Goal: Transaction & Acquisition: Obtain resource

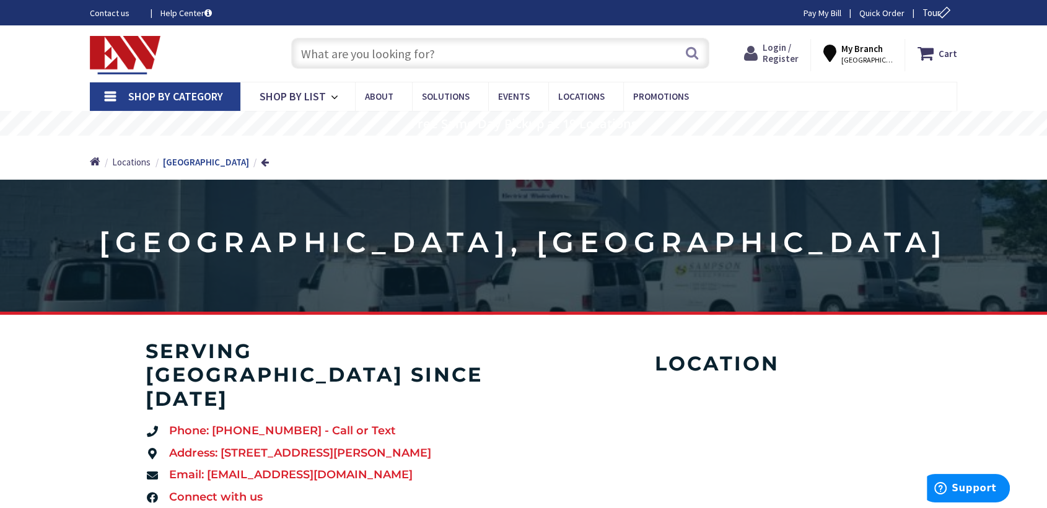
click at [793, 49] on span "Login / Register" at bounding box center [781, 53] width 36 height 23
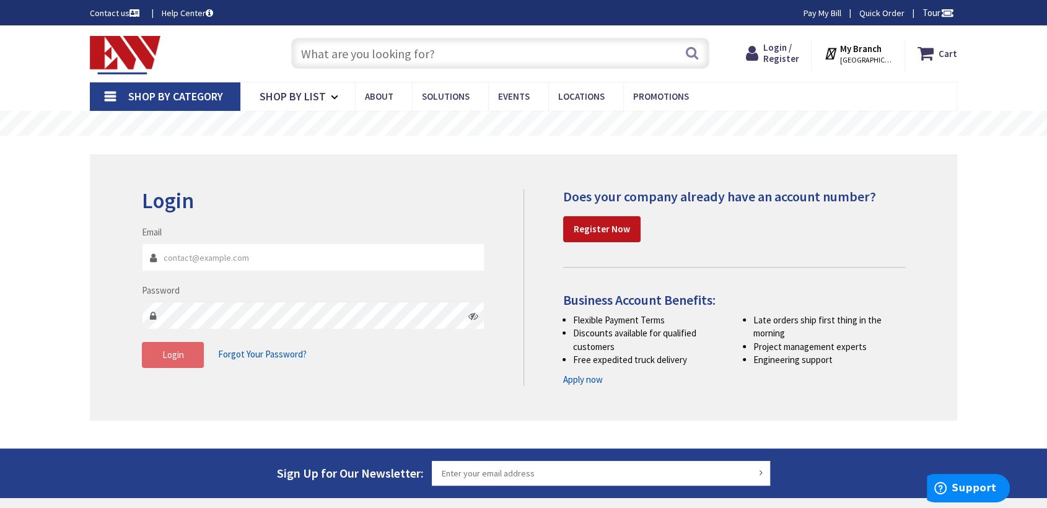
type input "Brandy@laydon.net"
click at [180, 358] on span "Login" at bounding box center [173, 355] width 22 height 12
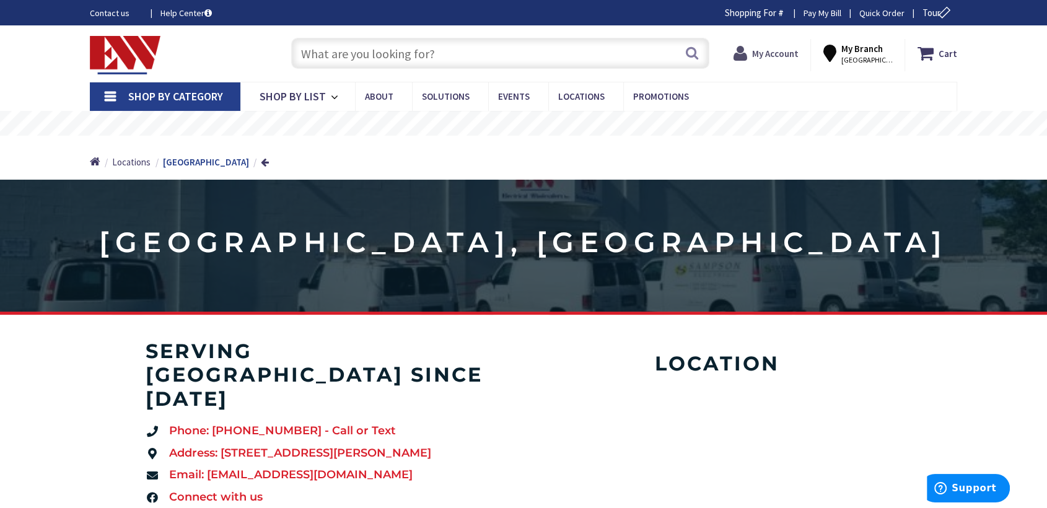
click at [764, 56] on strong "My Account" at bounding box center [775, 54] width 46 height 12
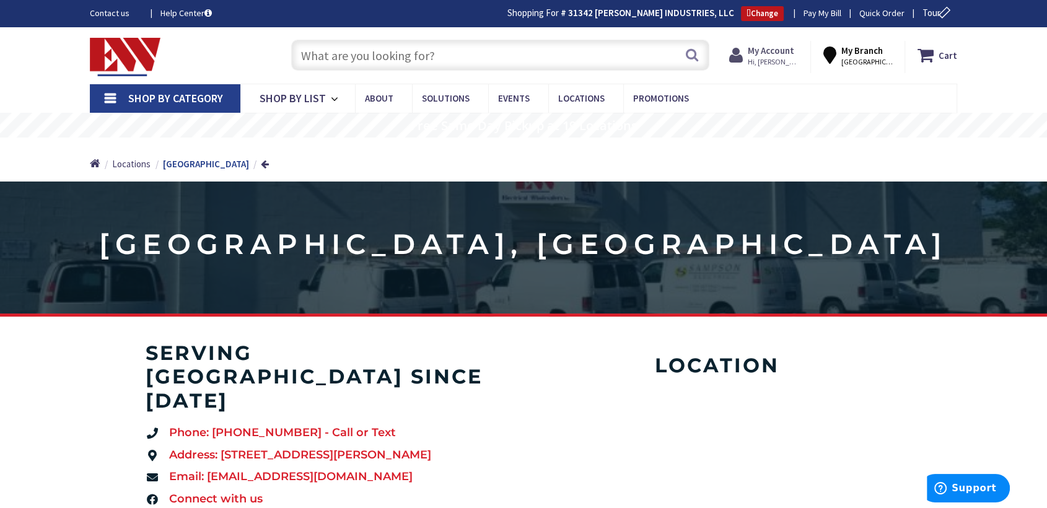
click at [764, 57] on span "Hi, Brandy" at bounding box center [774, 62] width 53 height 10
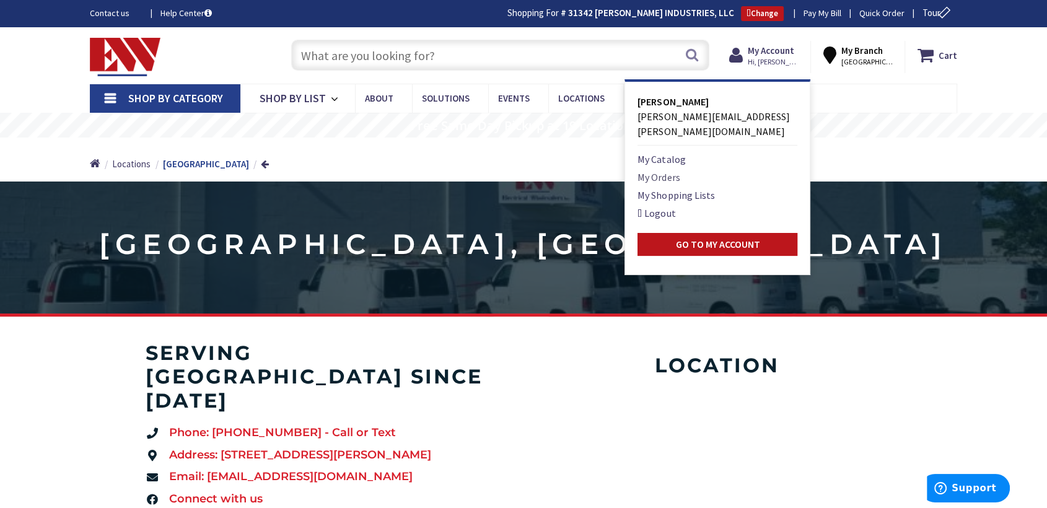
click at [663, 170] on link "My Orders" at bounding box center [658, 177] width 42 height 15
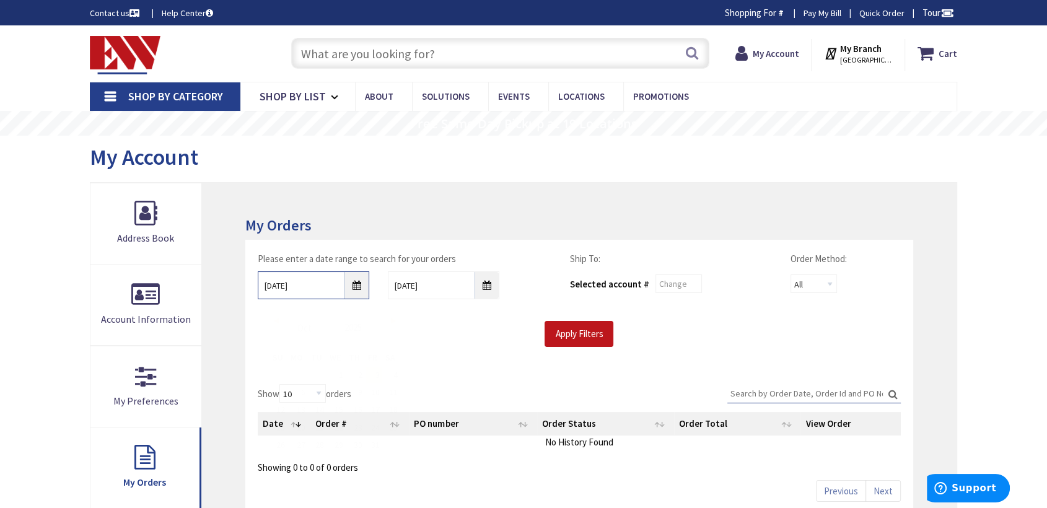
click at [348, 286] on input "10/3/2025" at bounding box center [313, 285] width 111 height 28
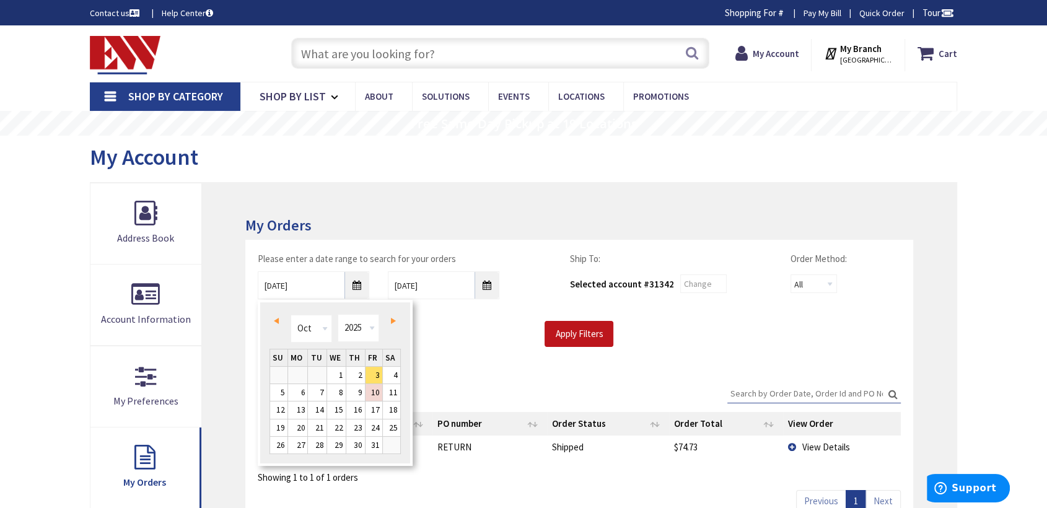
click at [278, 318] on span "Prev" at bounding box center [276, 321] width 5 height 6
type input "09/02/2025"
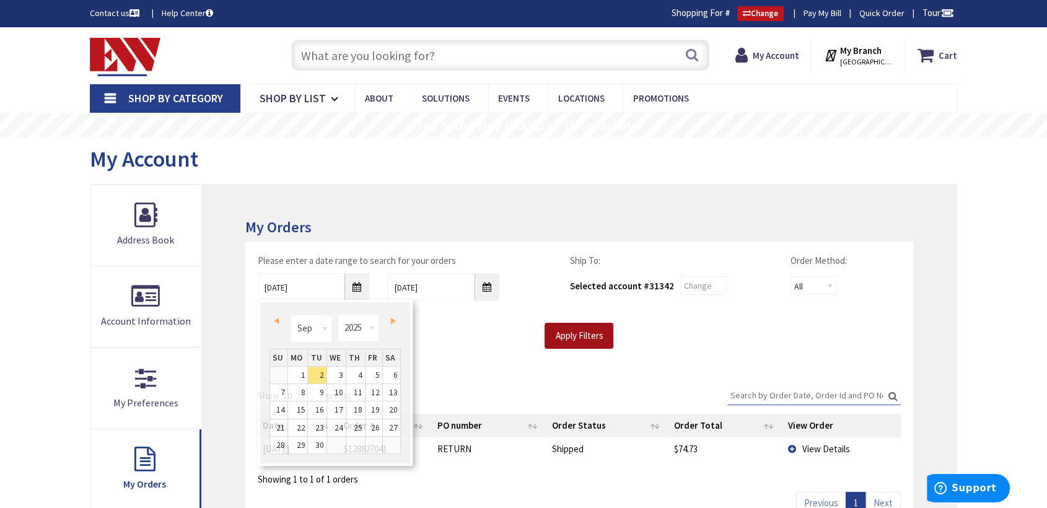
click at [579, 338] on input "Apply Filters" at bounding box center [578, 336] width 69 height 26
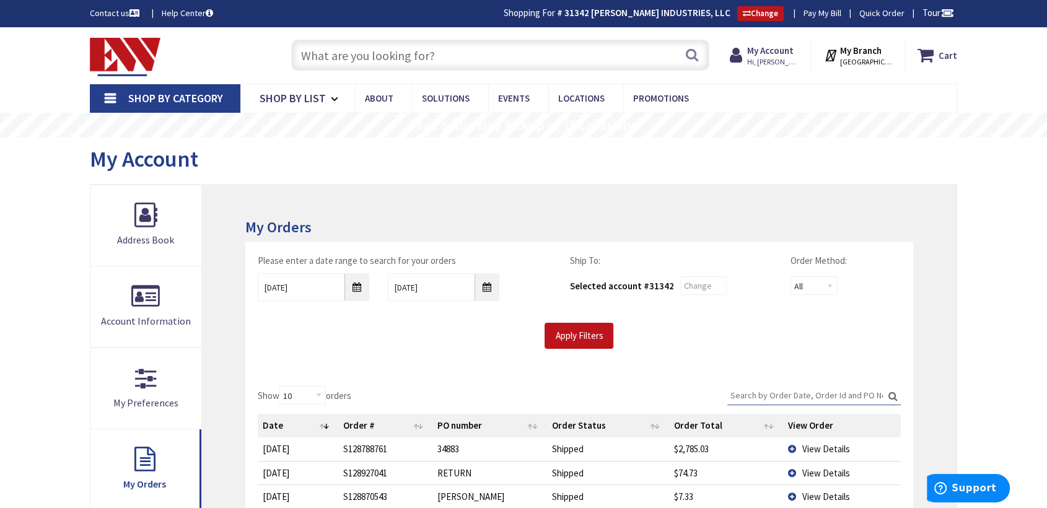
click at [758, 395] on input "Search:" at bounding box center [813, 395] width 173 height 19
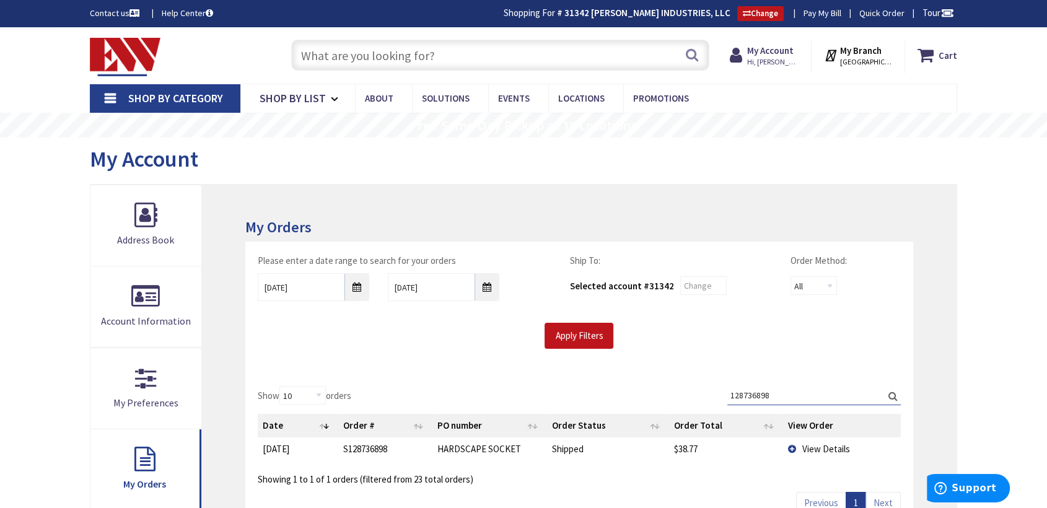
click at [806, 447] on span "View Details" at bounding box center [826, 449] width 48 height 12
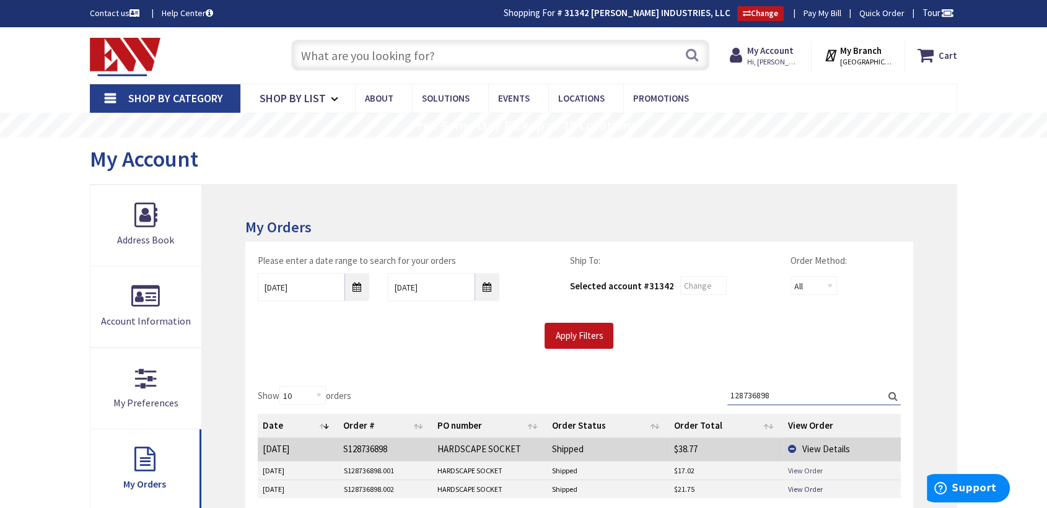
click at [799, 470] on link "View Order" at bounding box center [805, 470] width 35 height 11
click at [774, 395] on input "128736898" at bounding box center [813, 395] width 173 height 19
drag, startPoint x: 774, startPoint y: 395, endPoint x: 709, endPoint y: 394, distance: 65.7
click at [709, 394] on div "Show 10 25 50 100 orders Search: 128736898 Date Order # PO number Order Status …" at bounding box center [579, 455] width 643 height 138
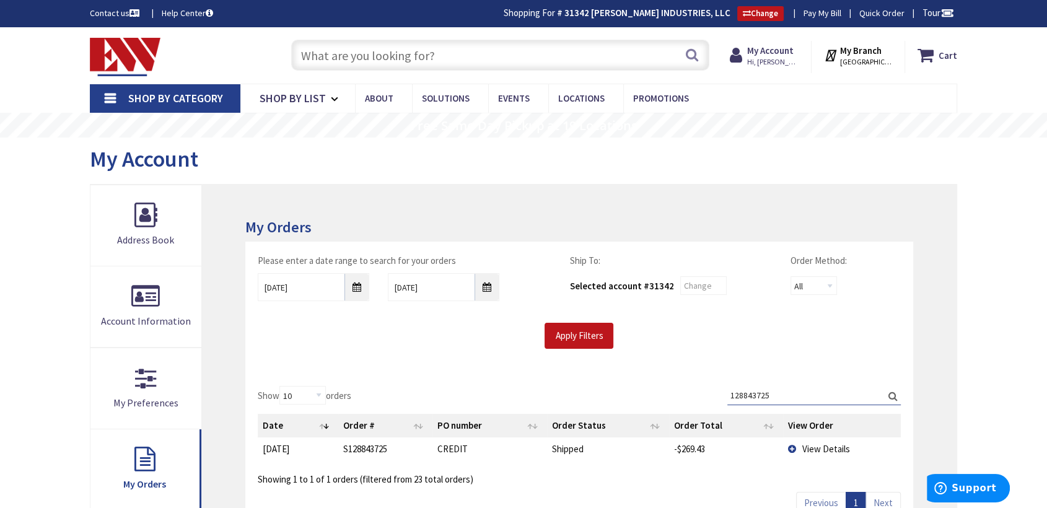
click at [793, 452] on td "View Details" at bounding box center [842, 448] width 118 height 23
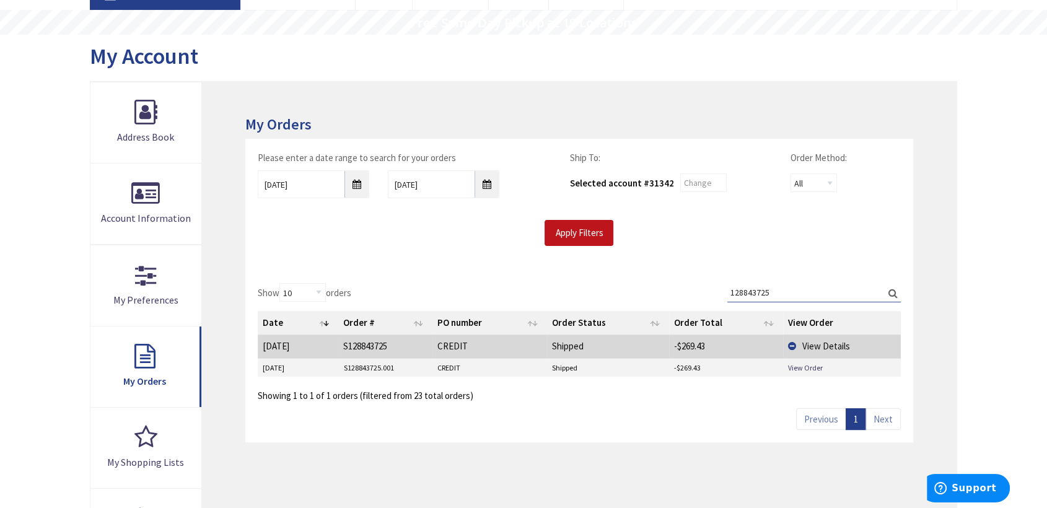
scroll to position [138, 0]
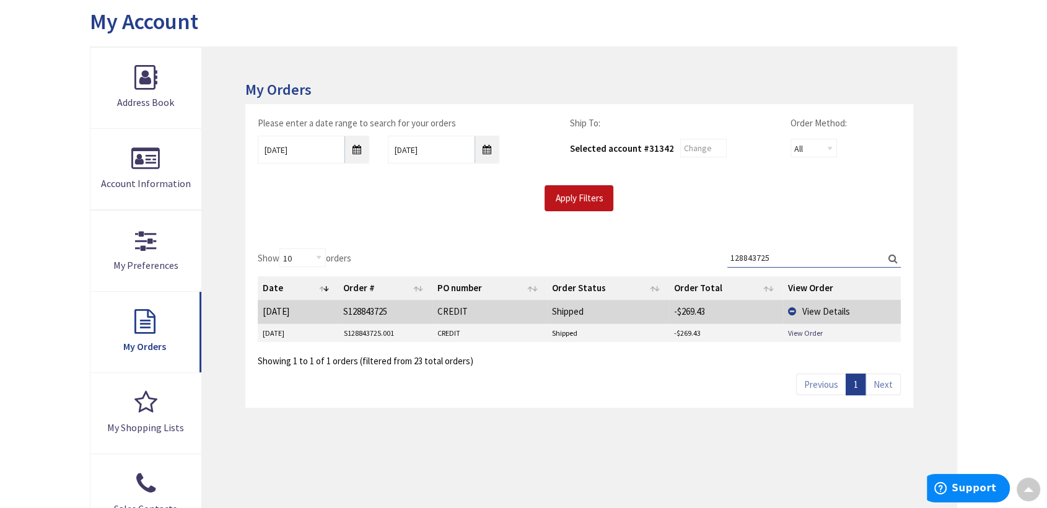
drag, startPoint x: 793, startPoint y: 260, endPoint x: 721, endPoint y: 262, distance: 71.9
click at [721, 262] on div "Show 10 25 50 100 orders Search: 128843725 Date Order # PO number Order Status …" at bounding box center [579, 307] width 643 height 119
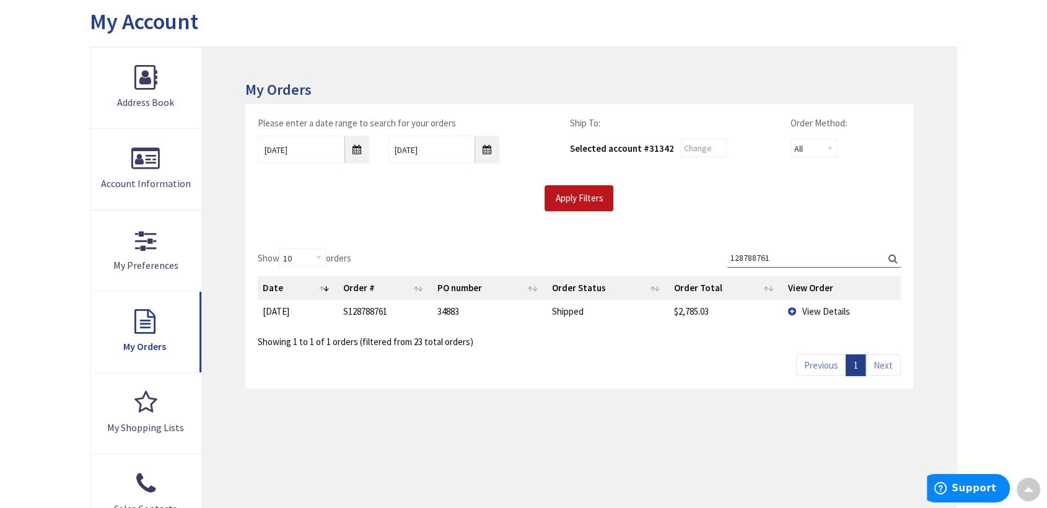
type input "128788761"
click at [790, 312] on td "View Details" at bounding box center [842, 311] width 118 height 23
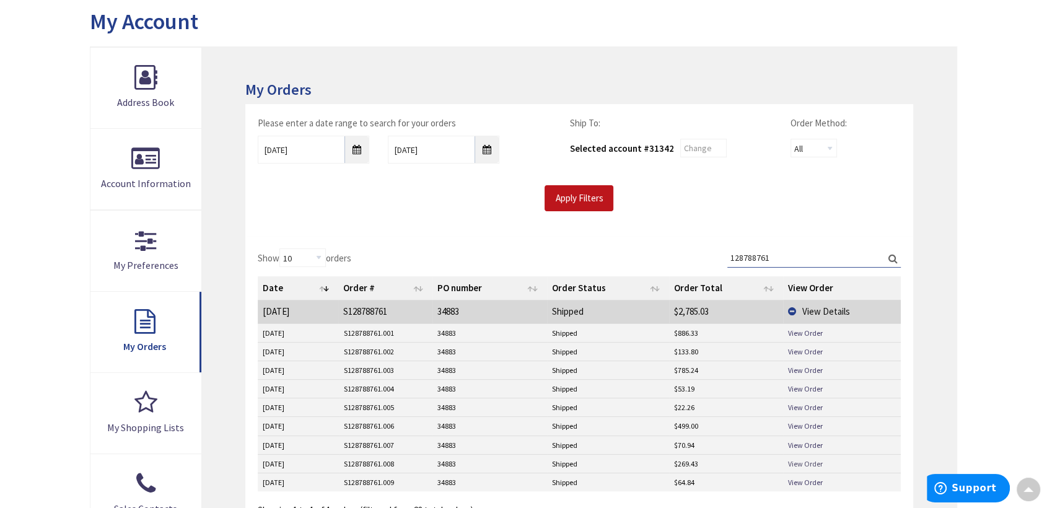
click at [798, 461] on link "View Order" at bounding box center [805, 463] width 35 height 11
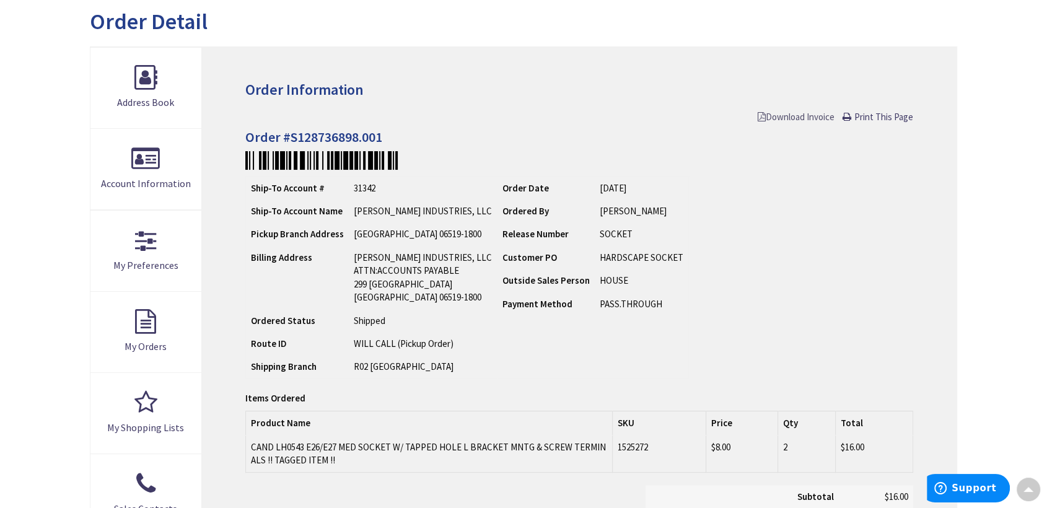
scroll to position [139, 0]
click at [797, 112] on span "Download Invoice" at bounding box center [796, 116] width 77 height 12
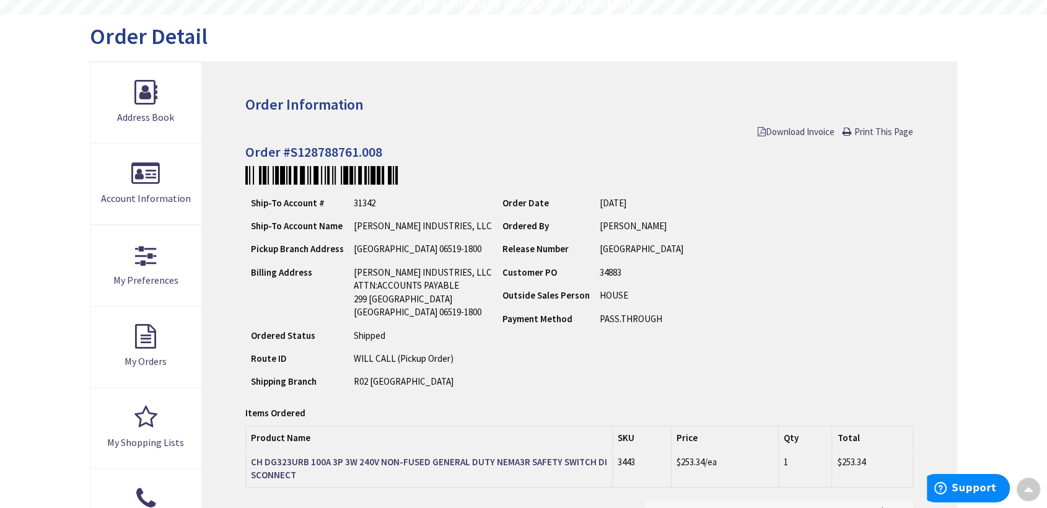
scroll to position [70, 0]
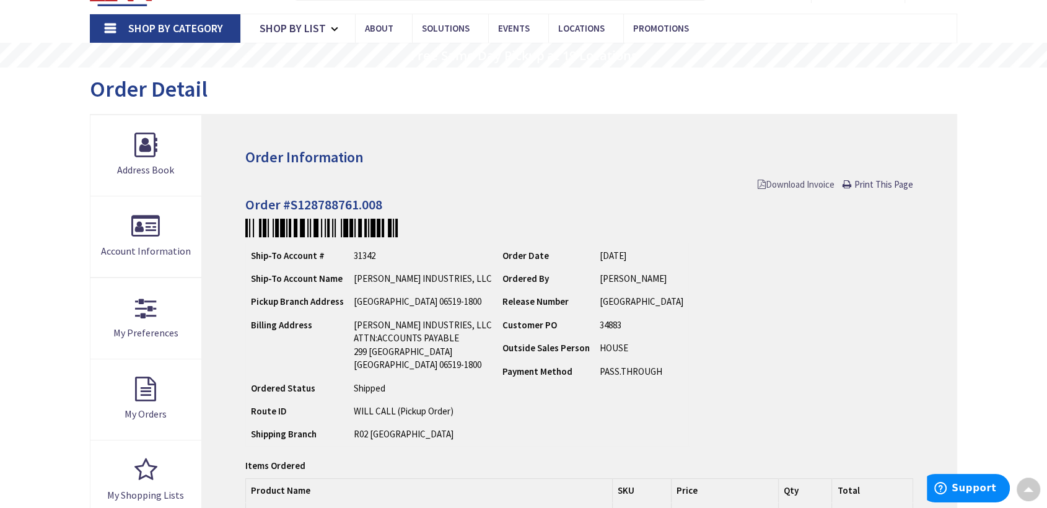
click at [801, 181] on span "Download Invoice" at bounding box center [796, 184] width 77 height 12
